Goal: Task Accomplishment & Management: Manage account settings

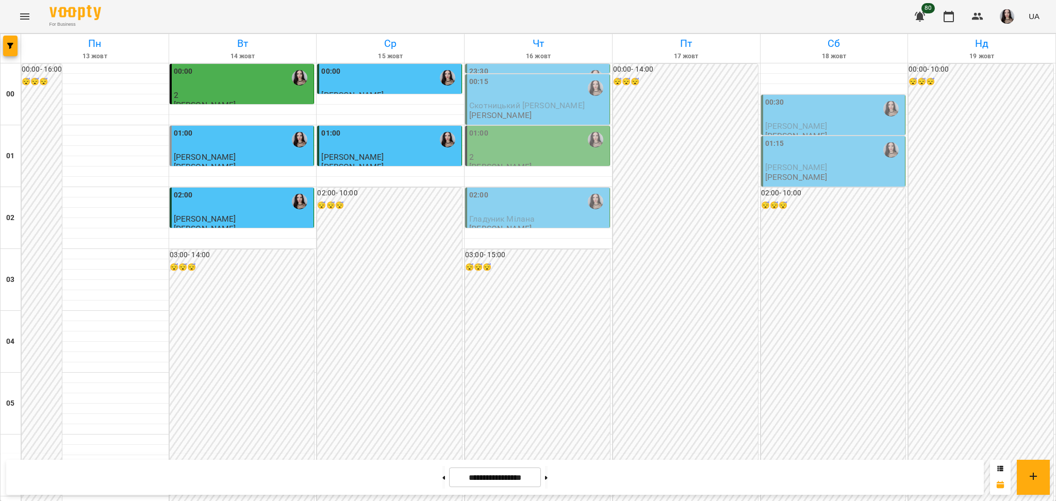
scroll to position [1093, 0]
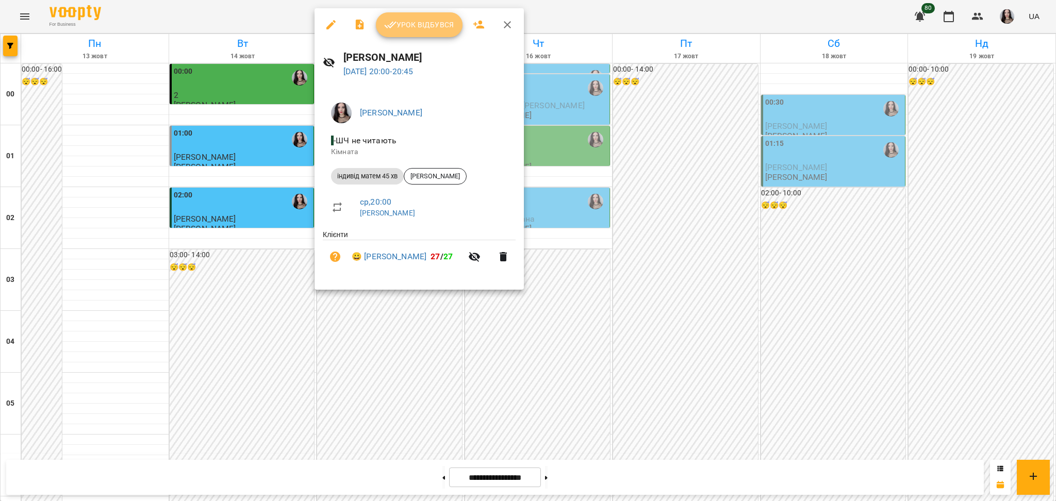
click at [410, 20] on span "Урок відбувся" at bounding box center [419, 25] width 70 height 12
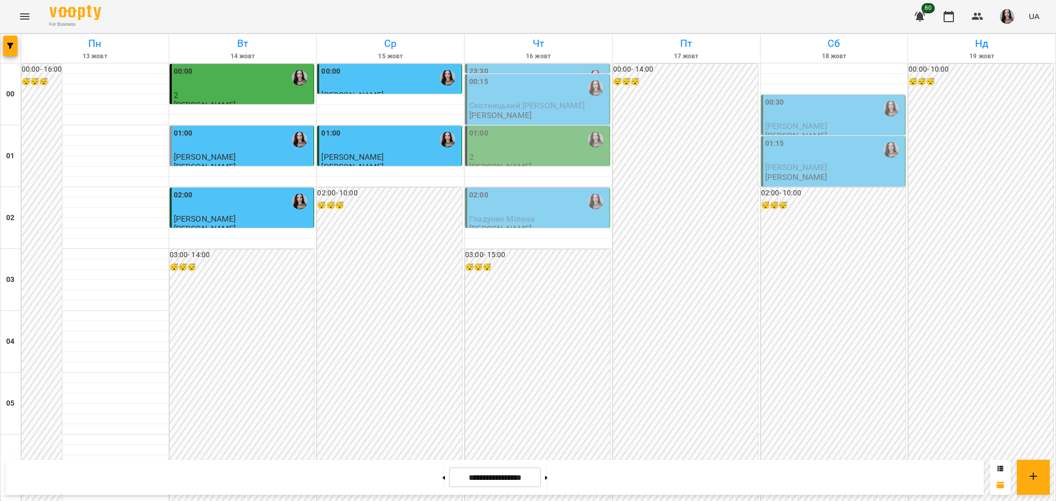
click at [326, 295] on div "02:00 - 10:00 😴😴😴" at bounding box center [389, 435] width 145 height 494
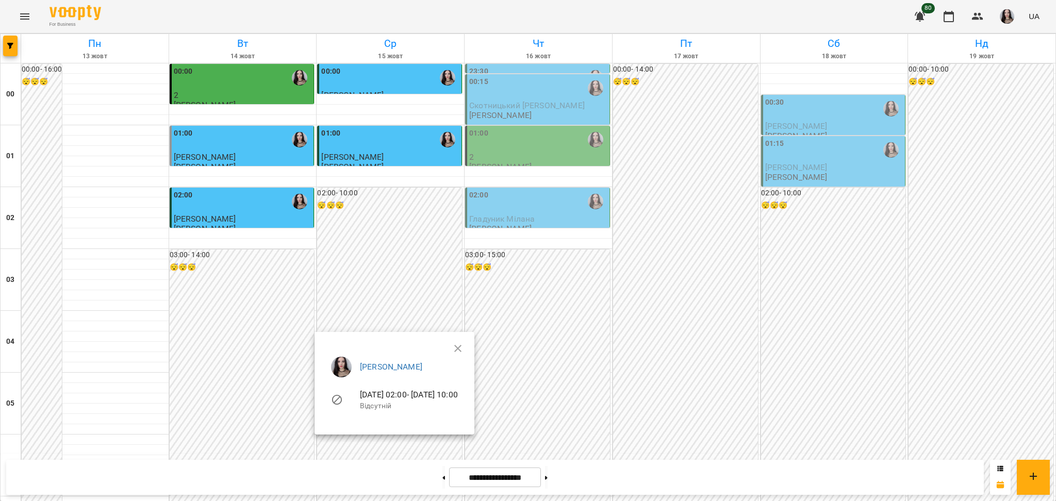
drag, startPoint x: 1050, startPoint y: 118, endPoint x: 1052, endPoint y: 140, distance: 22.2
click at [1052, 140] on div at bounding box center [528, 250] width 1056 height 501
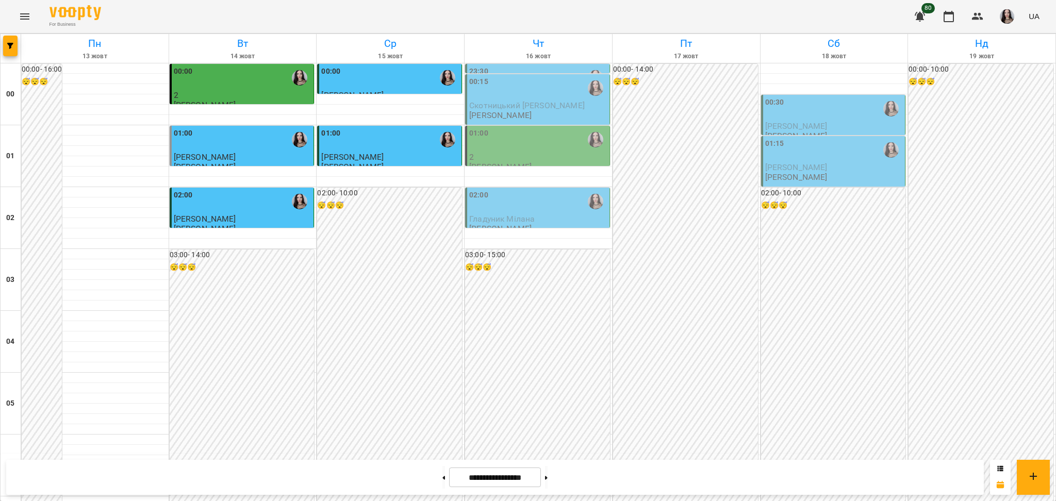
scroll to position [1093, 0]
click at [442, 474] on button at bounding box center [443, 477] width 3 height 23
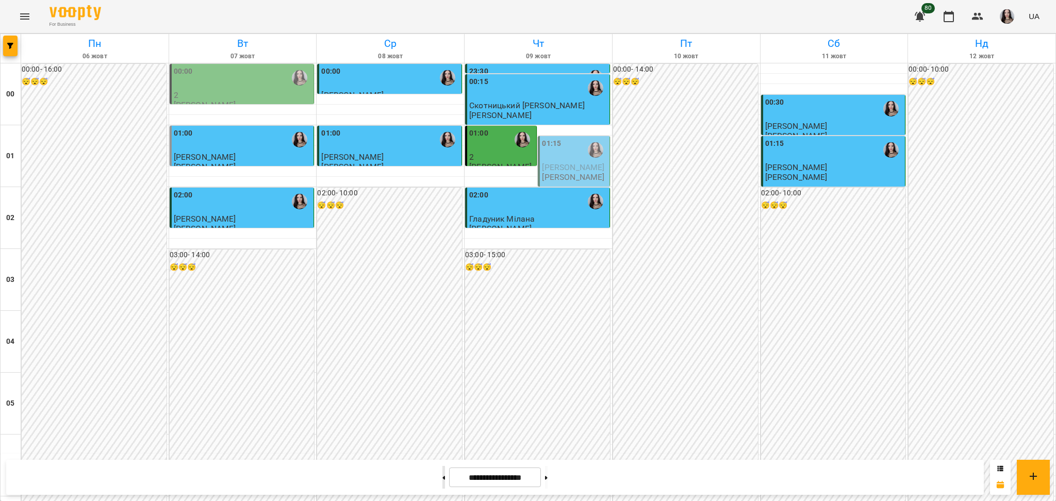
click at [442, 481] on button at bounding box center [443, 477] width 3 height 23
type input "**********"
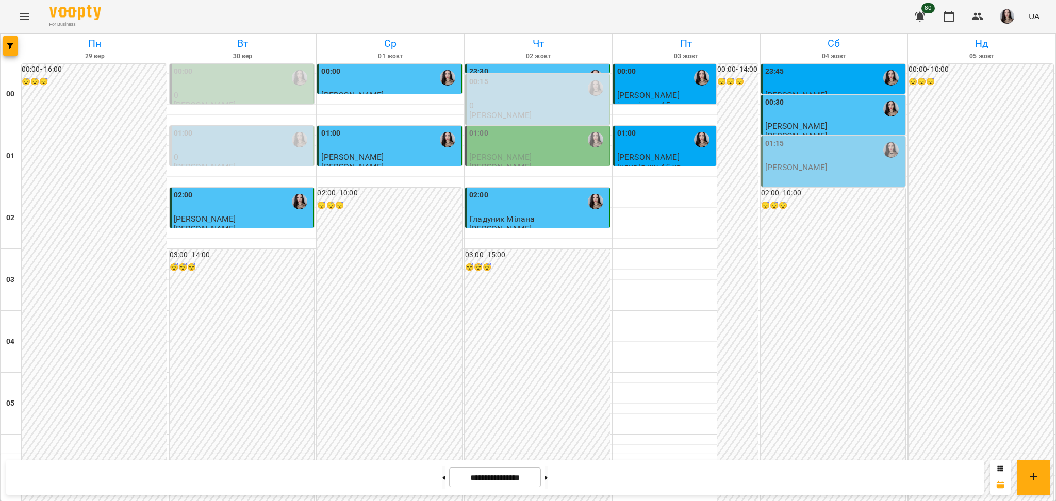
scroll to position [0, 0]
click at [655, 91] on span "[PERSON_NAME]" at bounding box center [648, 95] width 62 height 10
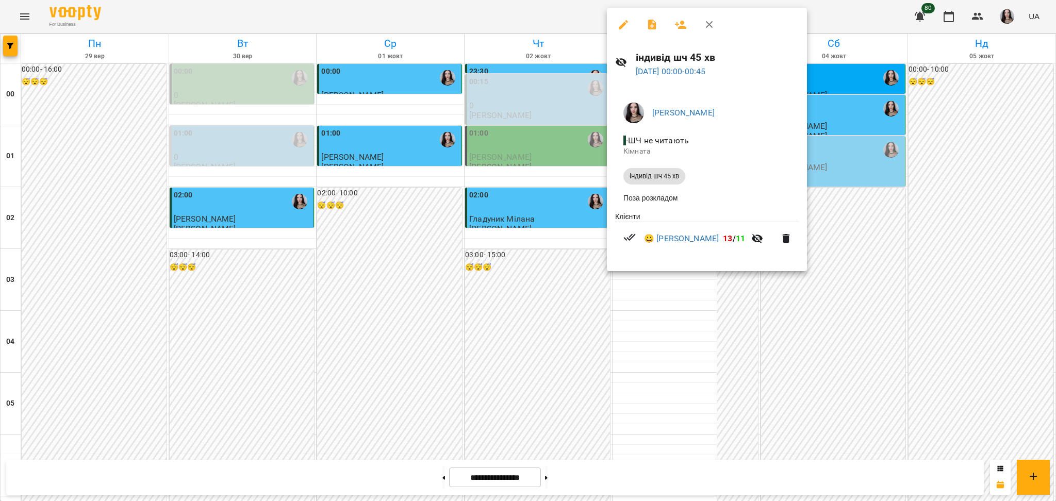
click at [674, 354] on div at bounding box center [528, 250] width 1056 height 501
